Goal: Task Accomplishment & Management: Complete application form

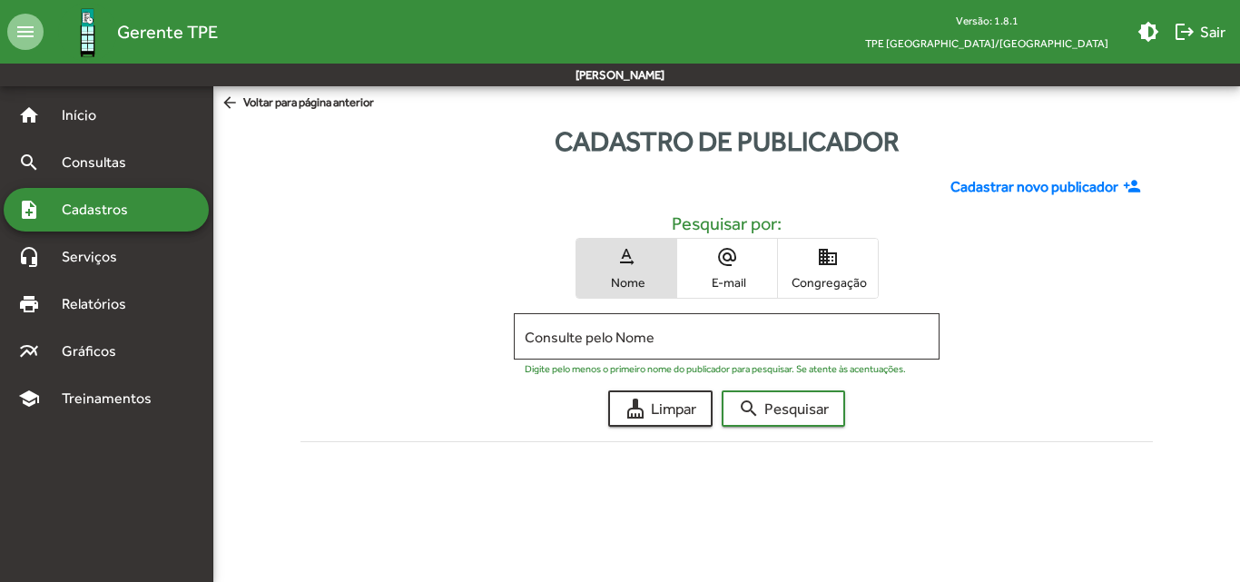
click at [826, 295] on span "domain Congregação" at bounding box center [828, 268] width 100 height 59
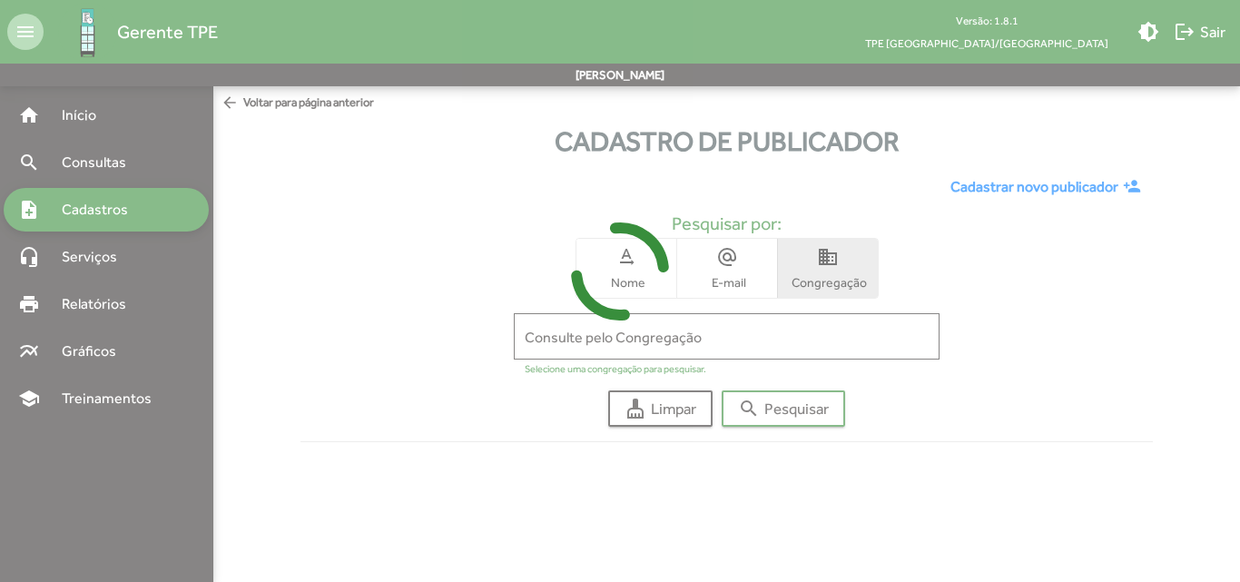
click at [818, 333] on icon at bounding box center [620, 271] width 1240 height 136
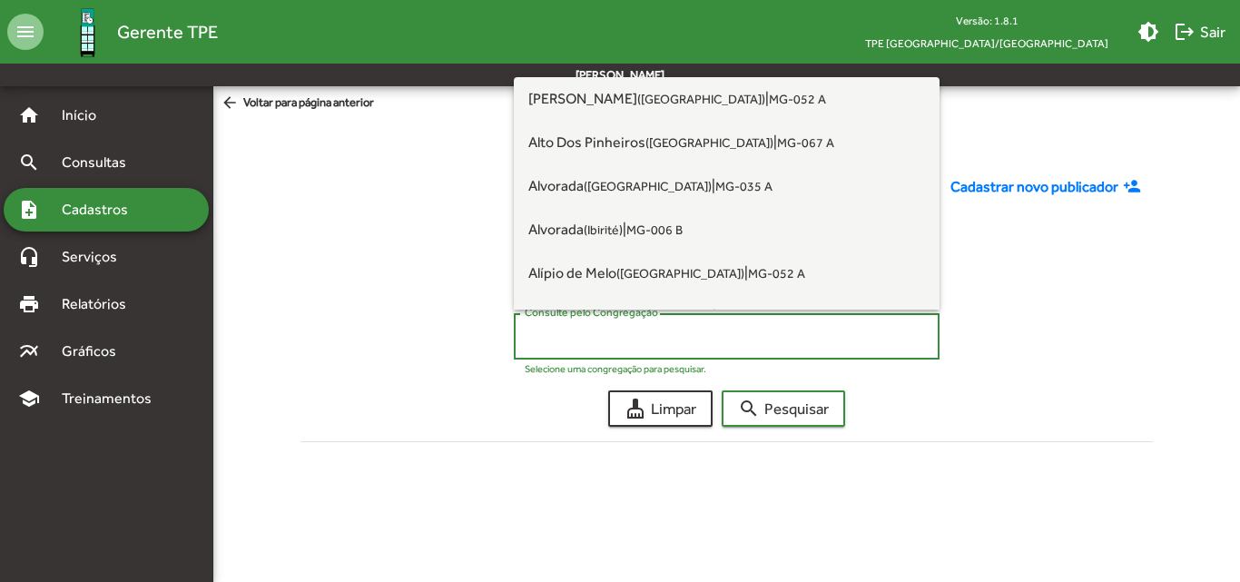
click at [816, 341] on input "Consulte pelo Congregação" at bounding box center [727, 337] width 404 height 16
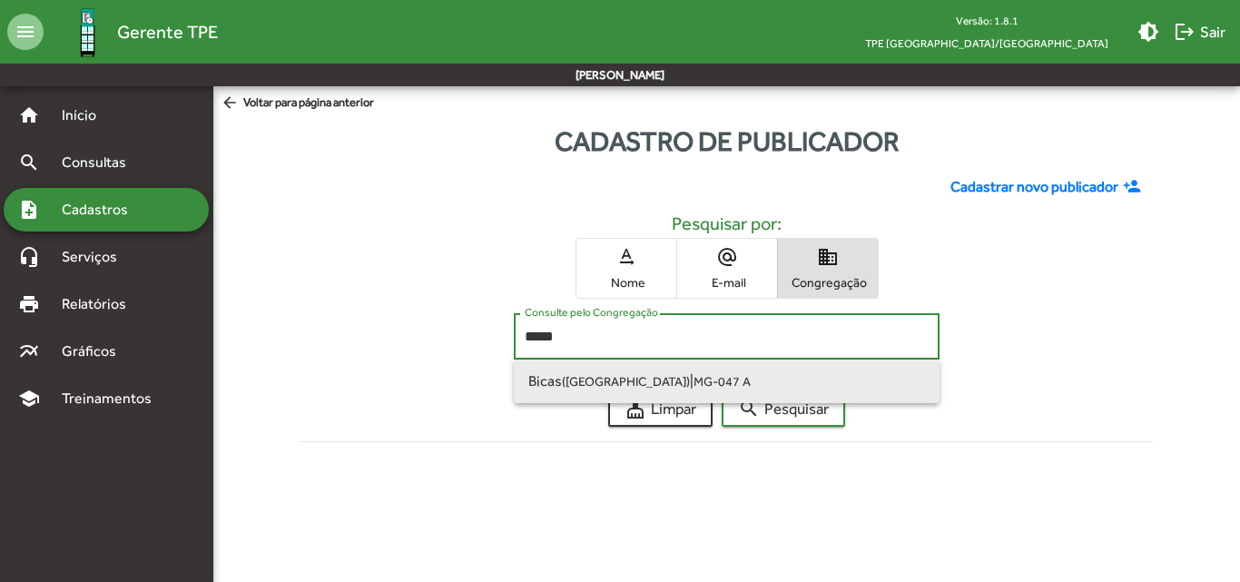
click at [696, 385] on small "MG-047 A" at bounding box center [722, 381] width 57 height 15
type input "**********"
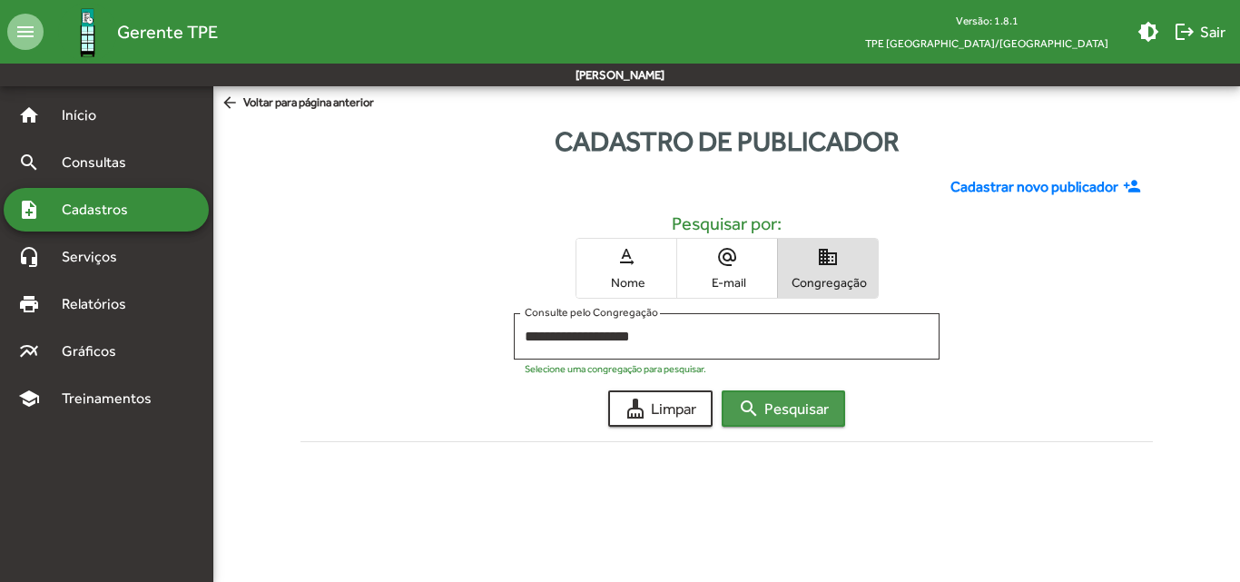
click at [742, 407] on mat-icon "search" at bounding box center [749, 409] width 22 height 22
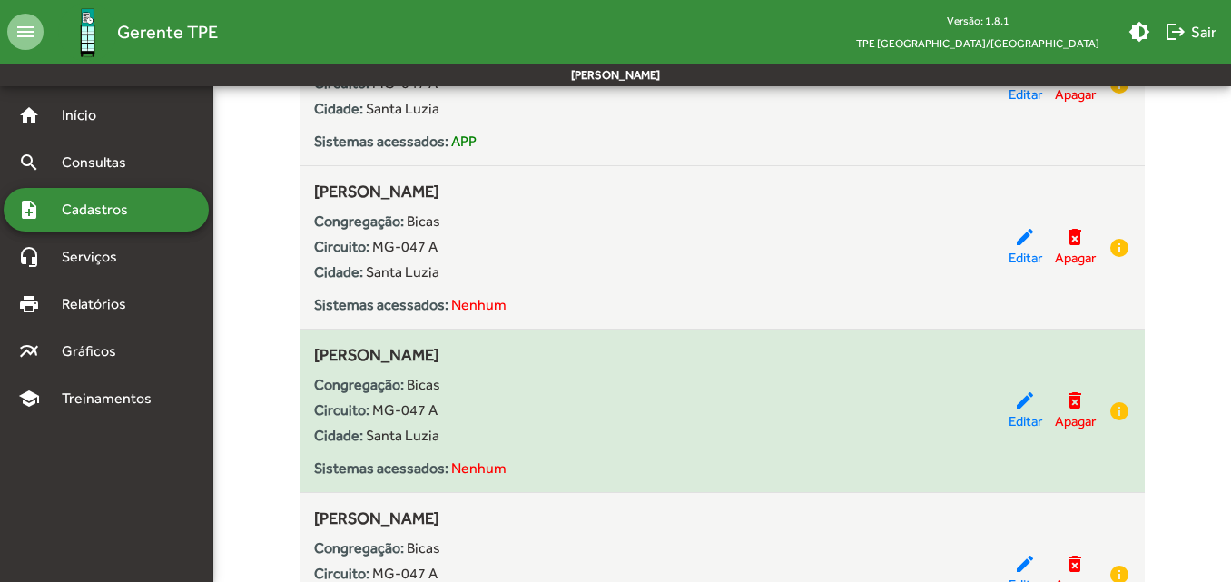
scroll to position [1362, 0]
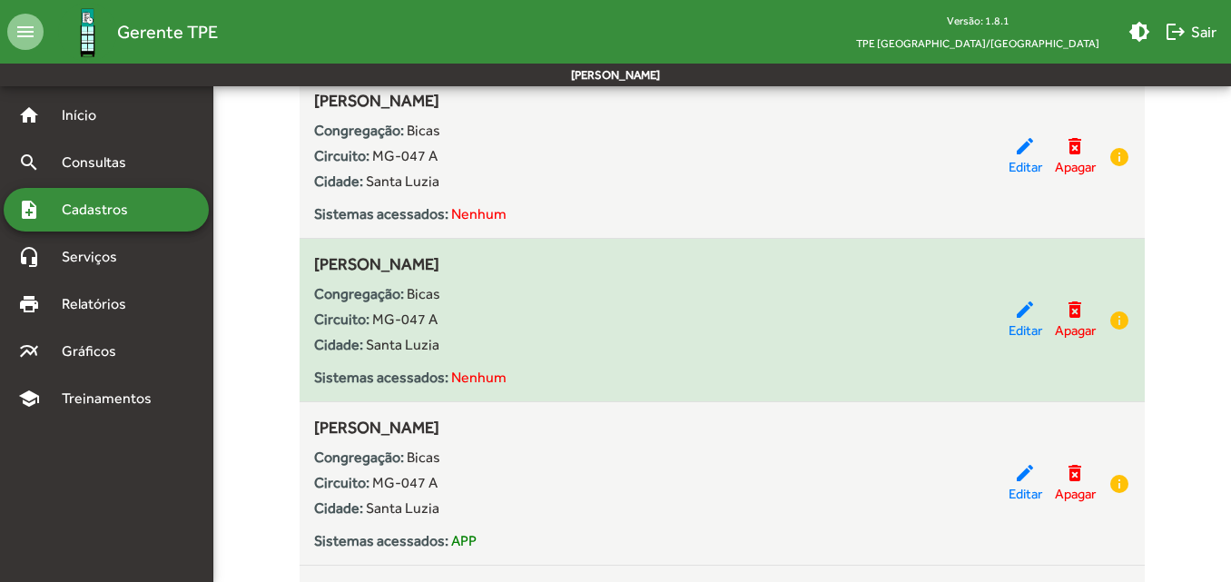
click at [538, 323] on div "Circuito: MG-047 A" at bounding box center [661, 320] width 694 height 22
click at [1034, 306] on div "edit Editar" at bounding box center [1026, 320] width 34 height 43
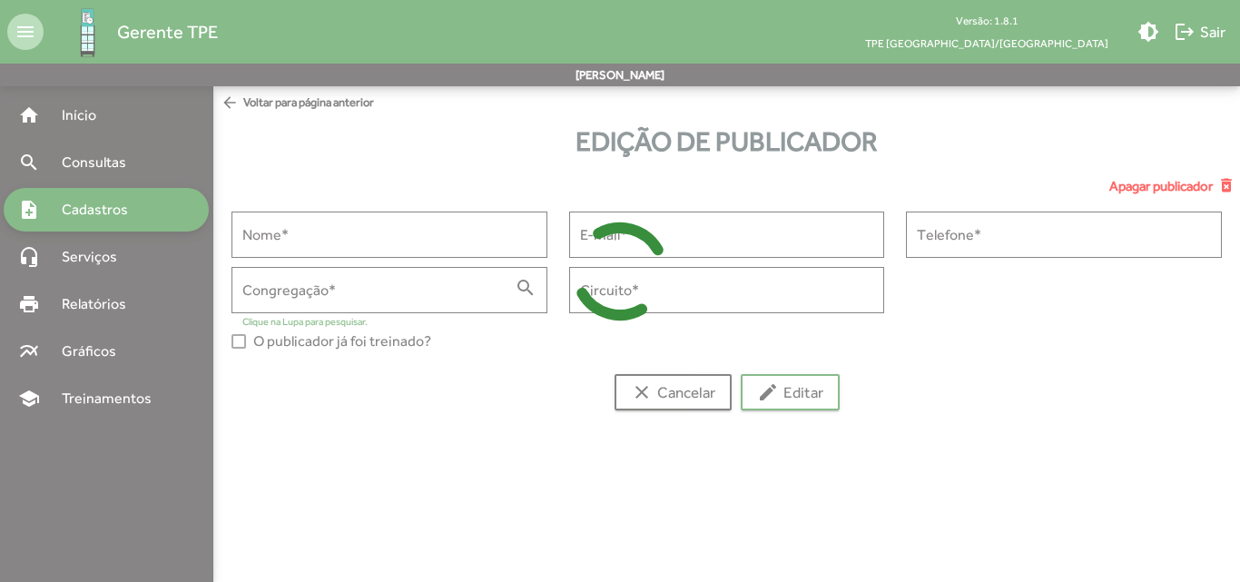
type input "**********"
type input "********"
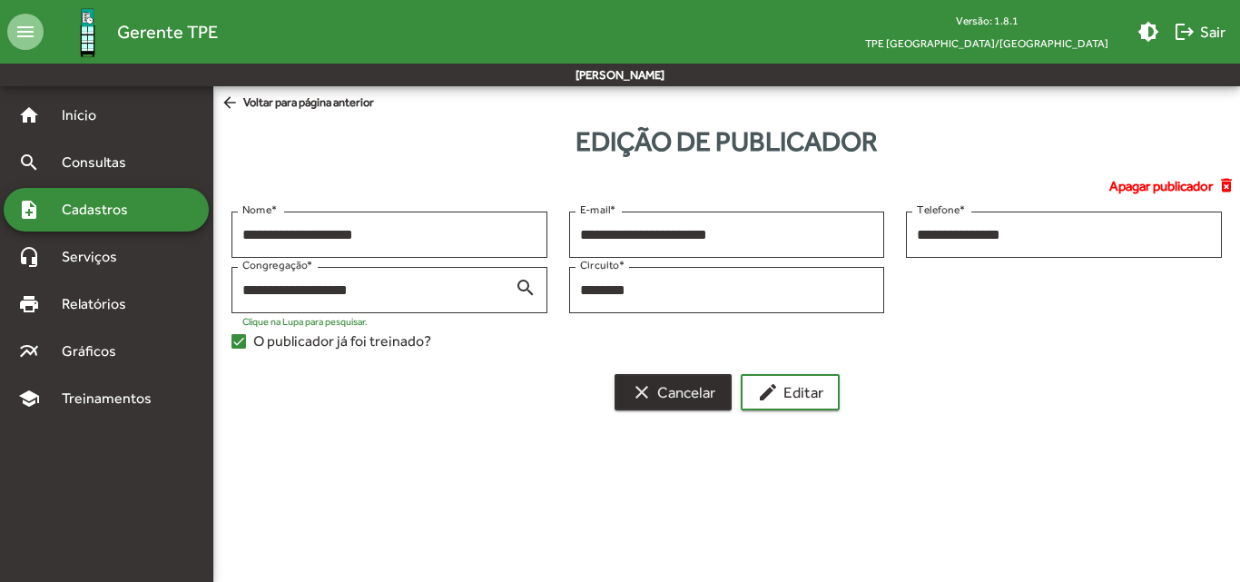
click at [672, 401] on span "clear Cancelar" at bounding box center [673, 392] width 84 height 33
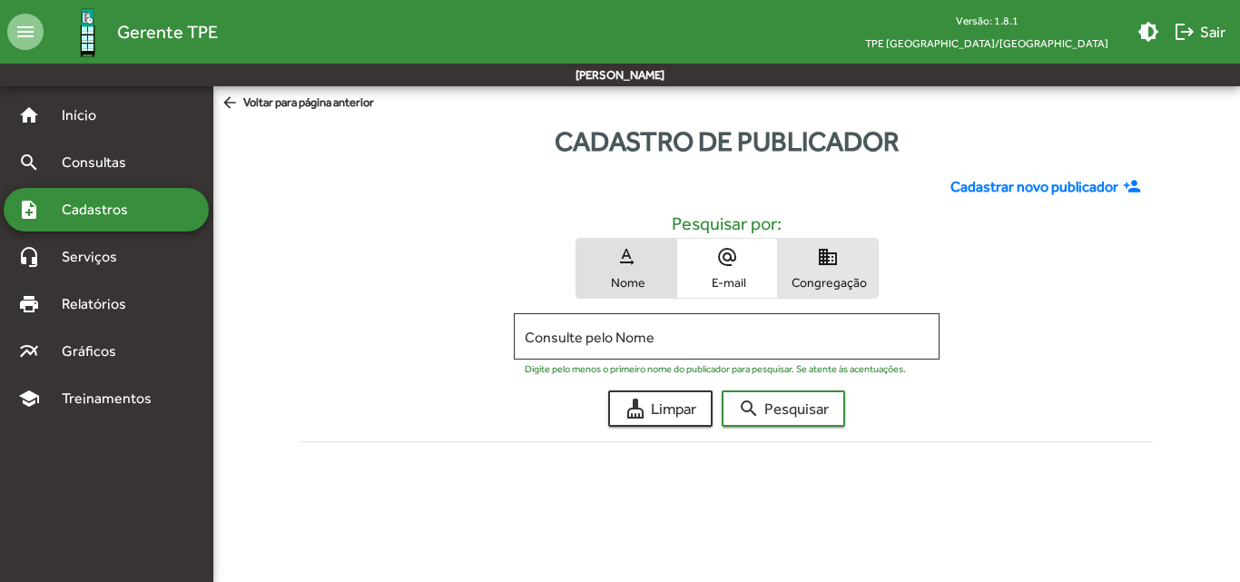
click at [878, 262] on mat-button-toggle-group "text_rotation_none Nome alternate_email E-mail domain Congregação" at bounding box center [727, 268] width 303 height 61
click at [820, 275] on span "Congregação" at bounding box center [828, 282] width 91 height 16
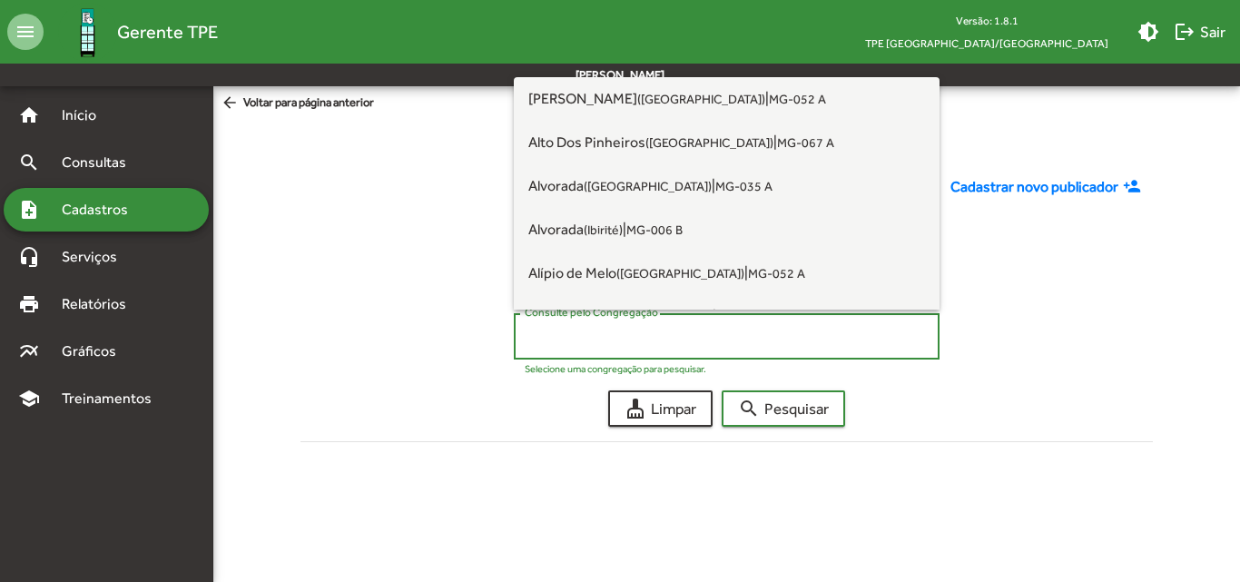
click at [658, 336] on input "Consulte pelo Congregação" at bounding box center [727, 337] width 404 height 16
click at [1061, 279] on div "text_rotation_none Nome alternate_email E-mail domain Congregação" at bounding box center [727, 268] width 824 height 61
